Goal: Find specific fact: Find specific fact

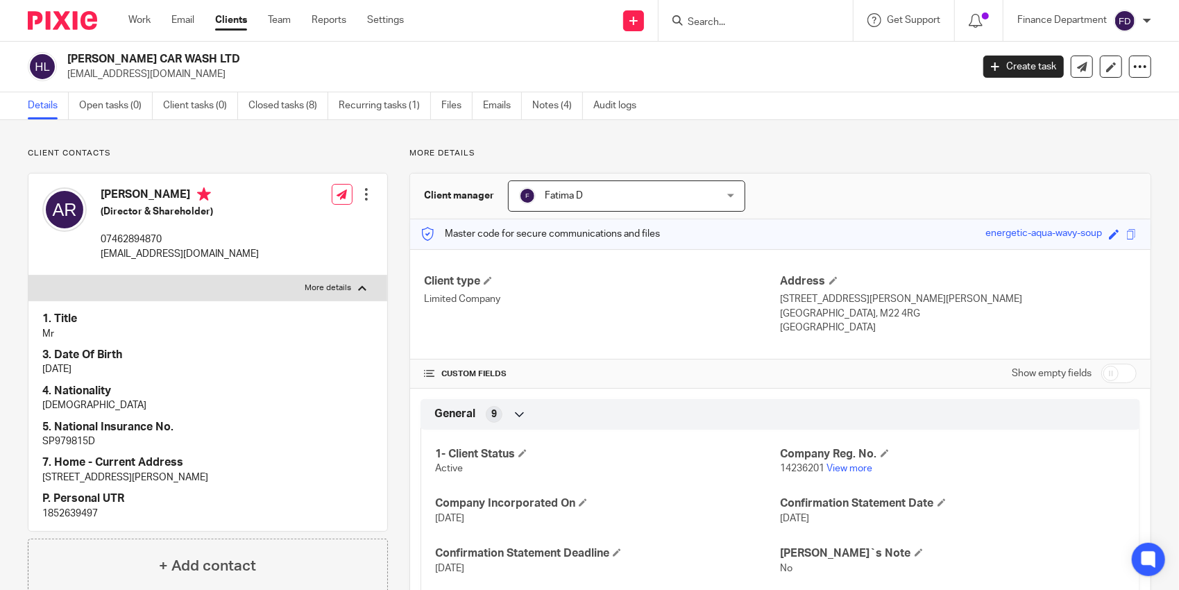
click at [712, 18] on input "Search" at bounding box center [749, 23] width 125 height 12
click at [705, 17] on input "Search" at bounding box center [749, 23] width 125 height 12
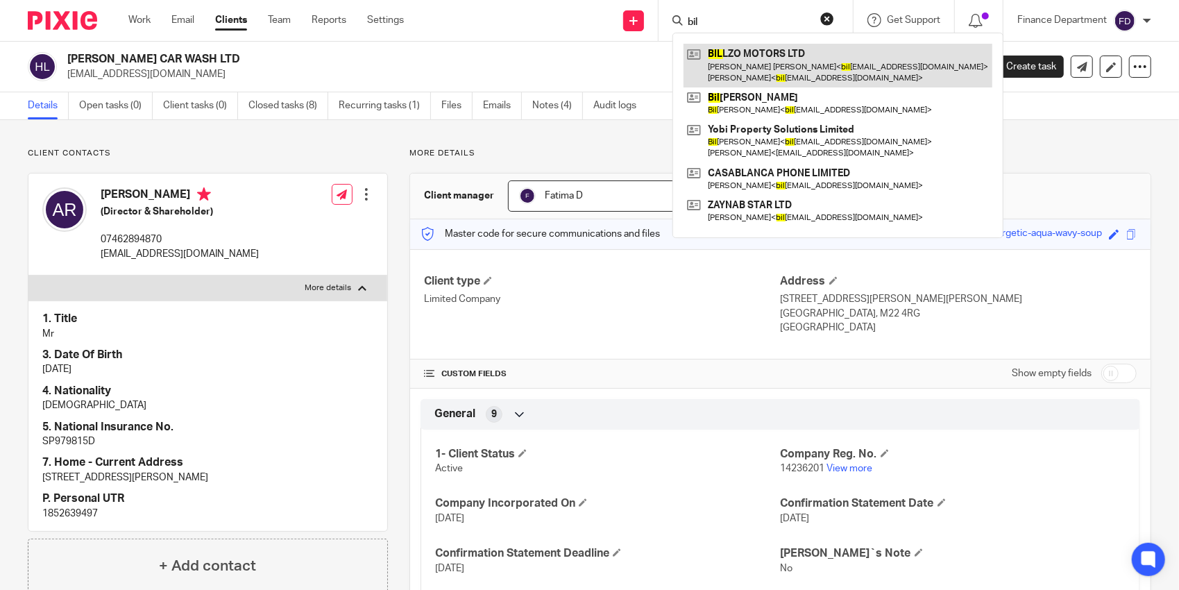
type input "bil"
click at [748, 51] on link at bounding box center [838, 65] width 309 height 43
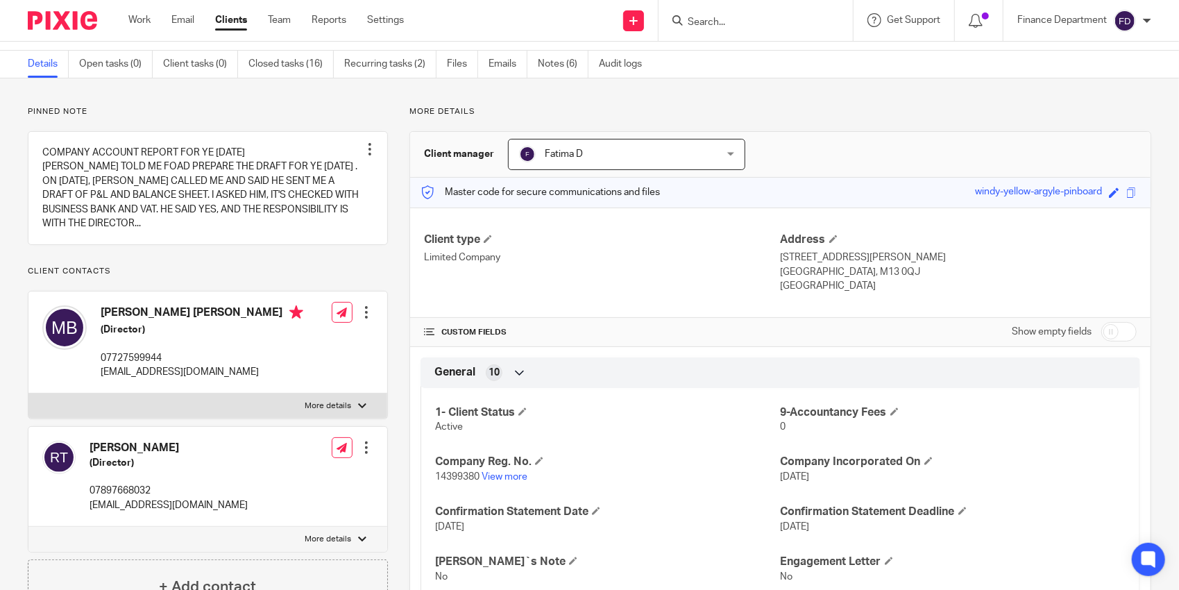
scroll to position [139, 0]
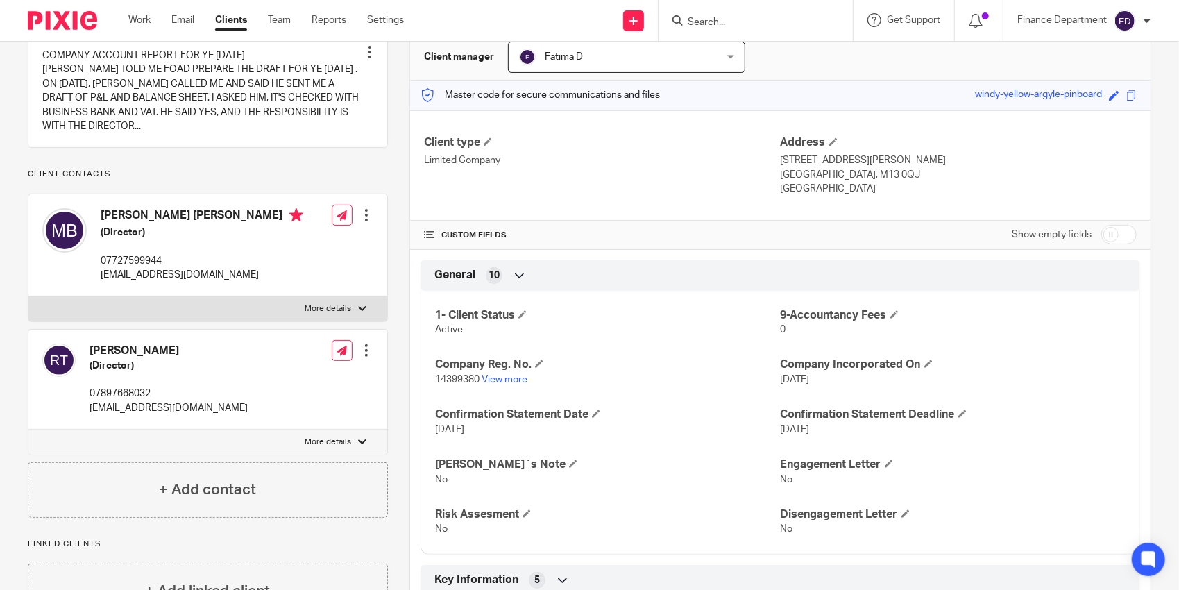
click at [281, 308] on label "More details" at bounding box center [207, 308] width 359 height 25
click at [28, 296] on input "More details" at bounding box center [28, 296] width 1 height 1
checkbox input "true"
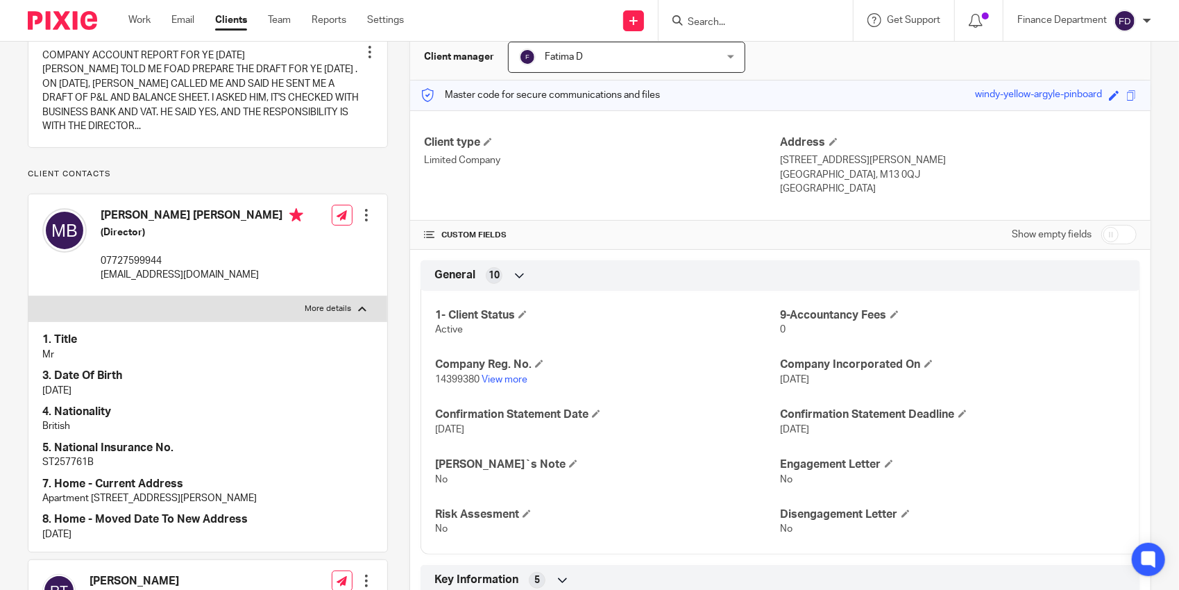
click at [72, 459] on p "ST257761B" at bounding box center [207, 462] width 331 height 14
copy p "ST257761B"
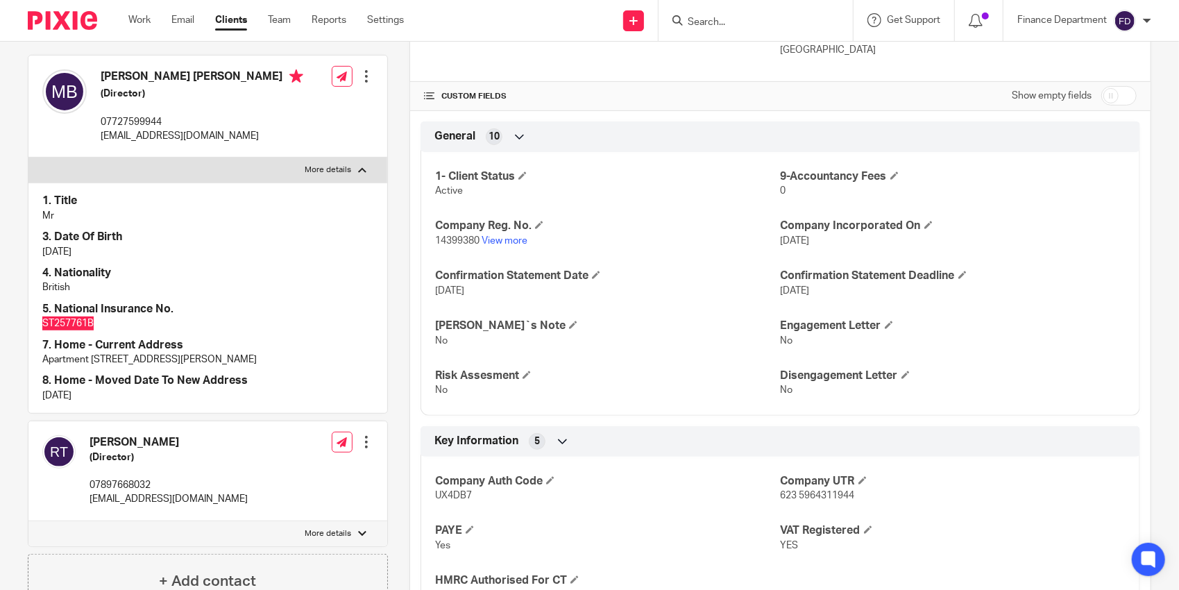
scroll to position [208, 0]
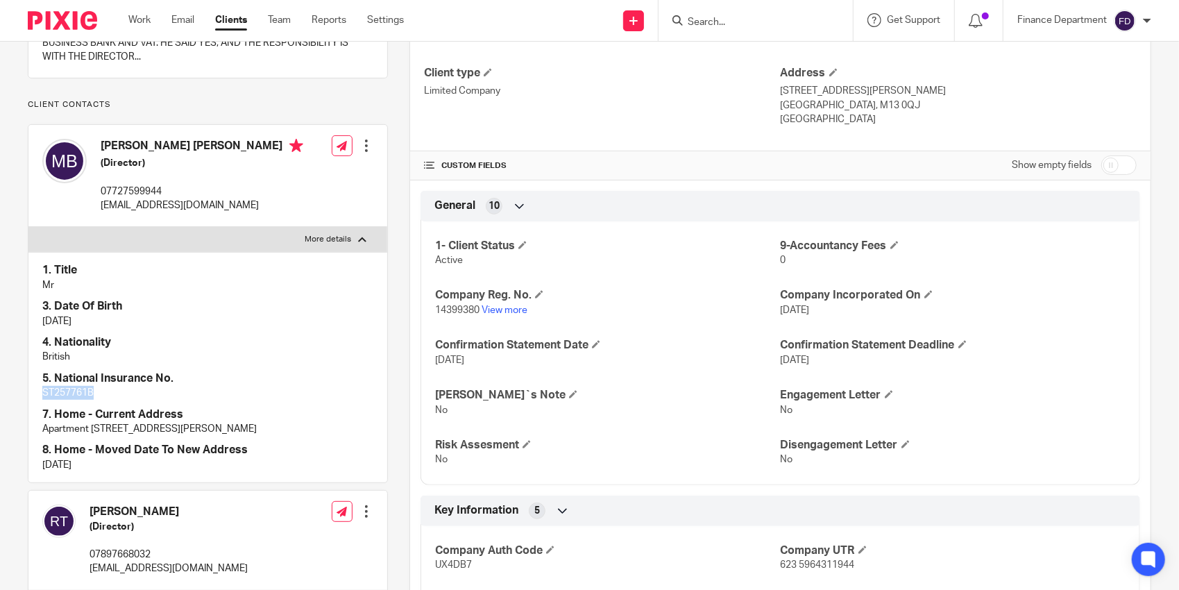
copy p "ST257761B"
click at [174, 205] on p "[EMAIL_ADDRESS][DOMAIN_NAME]" at bounding box center [202, 206] width 203 height 14
copy div "[EMAIL_ADDRESS][DOMAIN_NAME]"
